Goal: Information Seeking & Learning: Learn about a topic

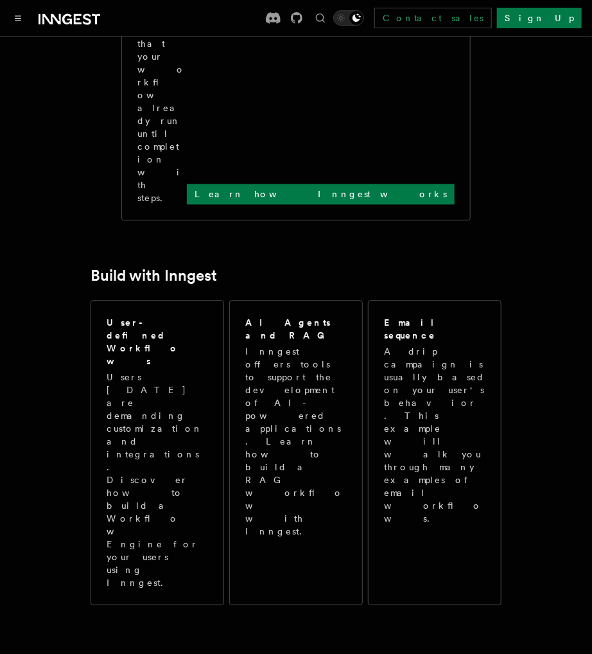
scroll to position [1105, 0]
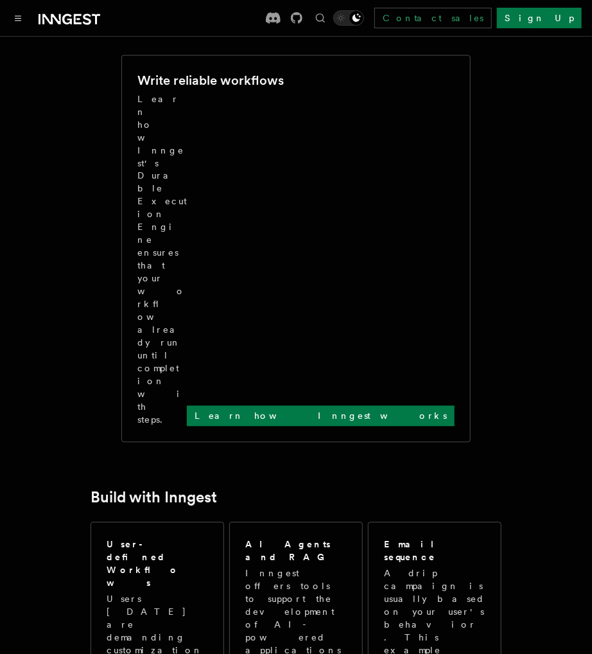
scroll to position [924, 0]
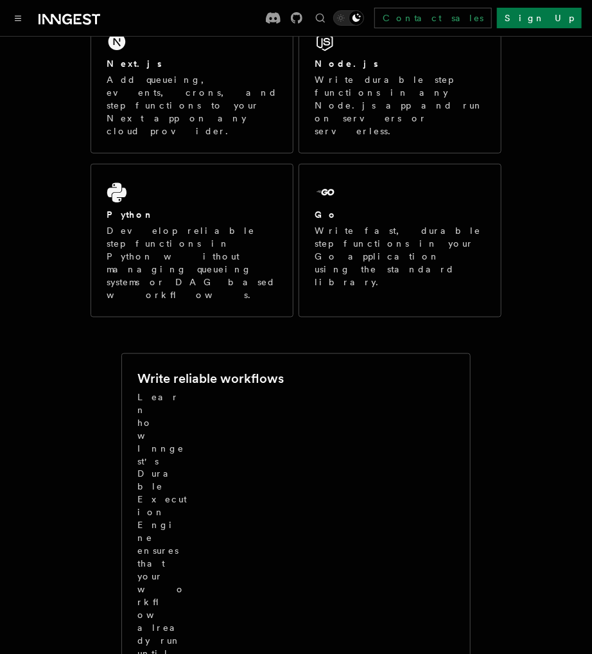
scroll to position [266, 0]
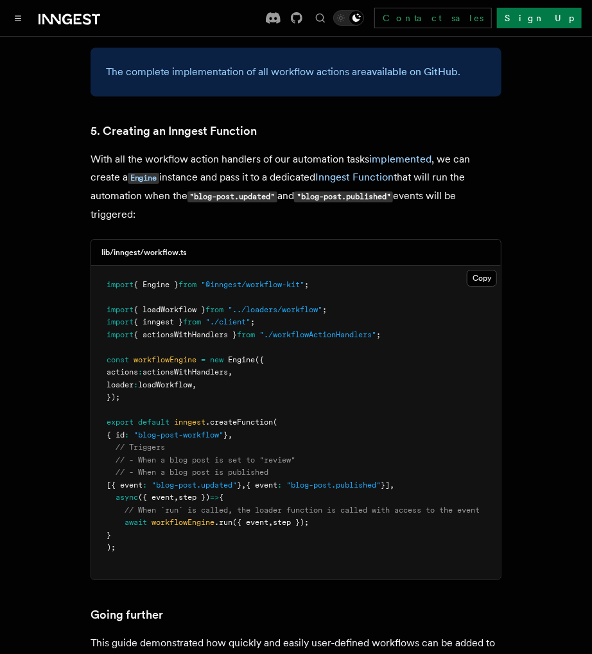
scroll to position [5690, 0]
